Goal: Information Seeking & Learning: Learn about a topic

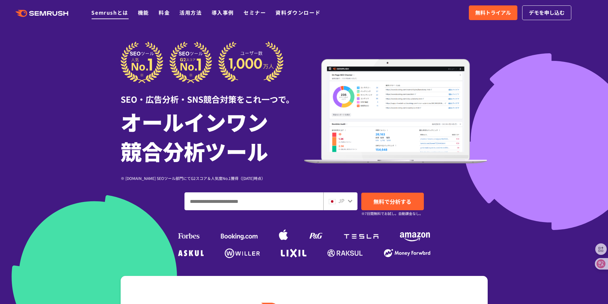
click at [115, 15] on link "Semrushとは" at bounding box center [109, 13] width 37 height 8
click at [258, 202] on input "ドメイン、キーワードまたはURLを入力してください" at bounding box center [254, 201] width 138 height 17
click at [349, 202] on icon at bounding box center [349, 200] width 5 height 5
click at [343, 201] on span "JP" at bounding box center [341, 201] width 6 height 8
click at [351, 201] on icon at bounding box center [349, 200] width 5 height 5
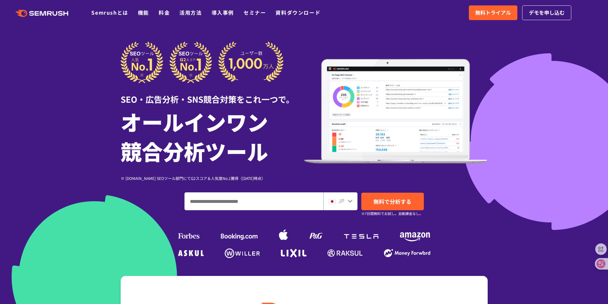
drag, startPoint x: 126, startPoint y: 90, endPoint x: 122, endPoint y: 70, distance: 20.3
click at [126, 89] on div "SEO・広告分析・SNS競合対策をこれ一つで。" at bounding box center [212, 94] width 183 height 22
